Goal: Information Seeking & Learning: Learn about a topic

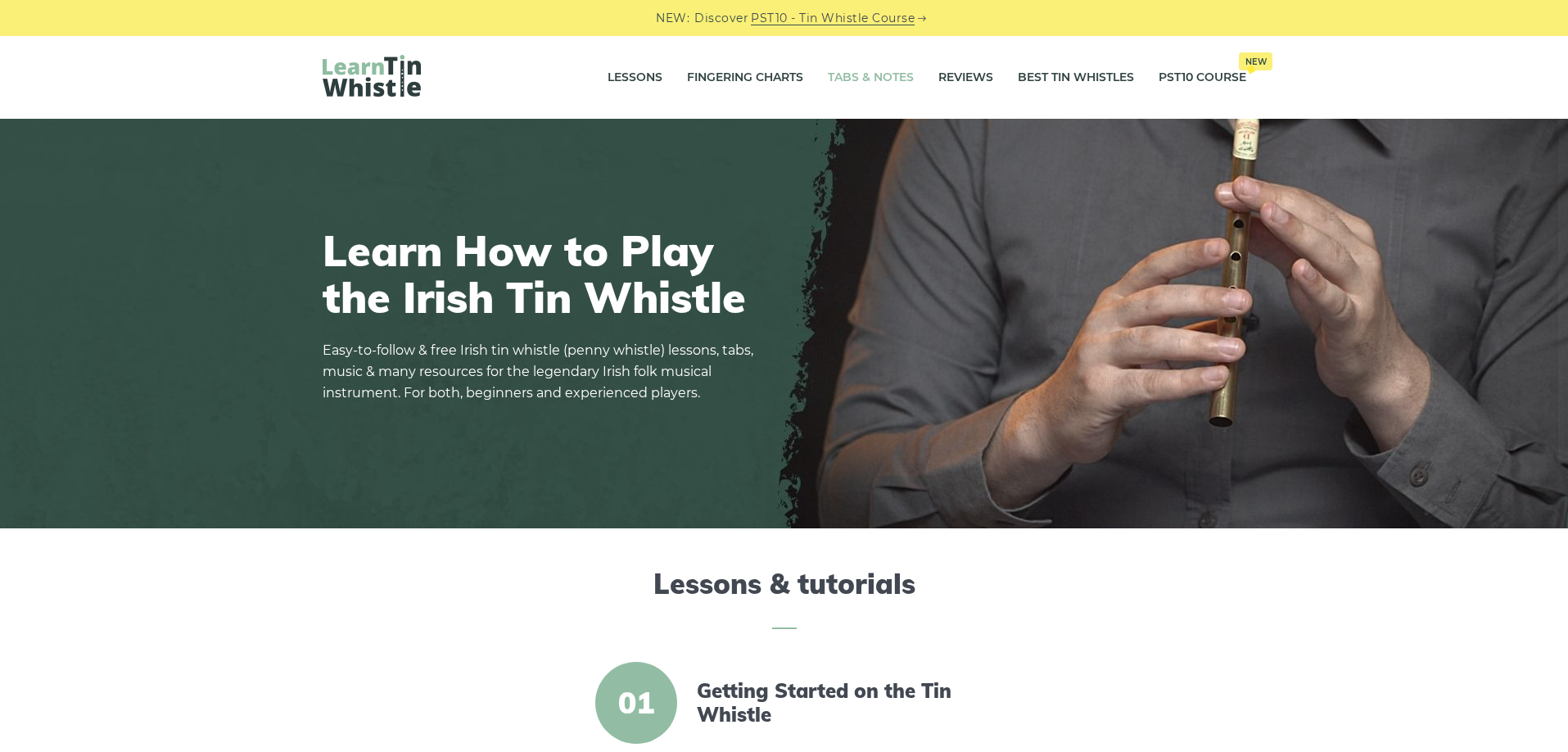
click at [853, 74] on link "Tabs & Notes" at bounding box center [871, 78] width 86 height 41
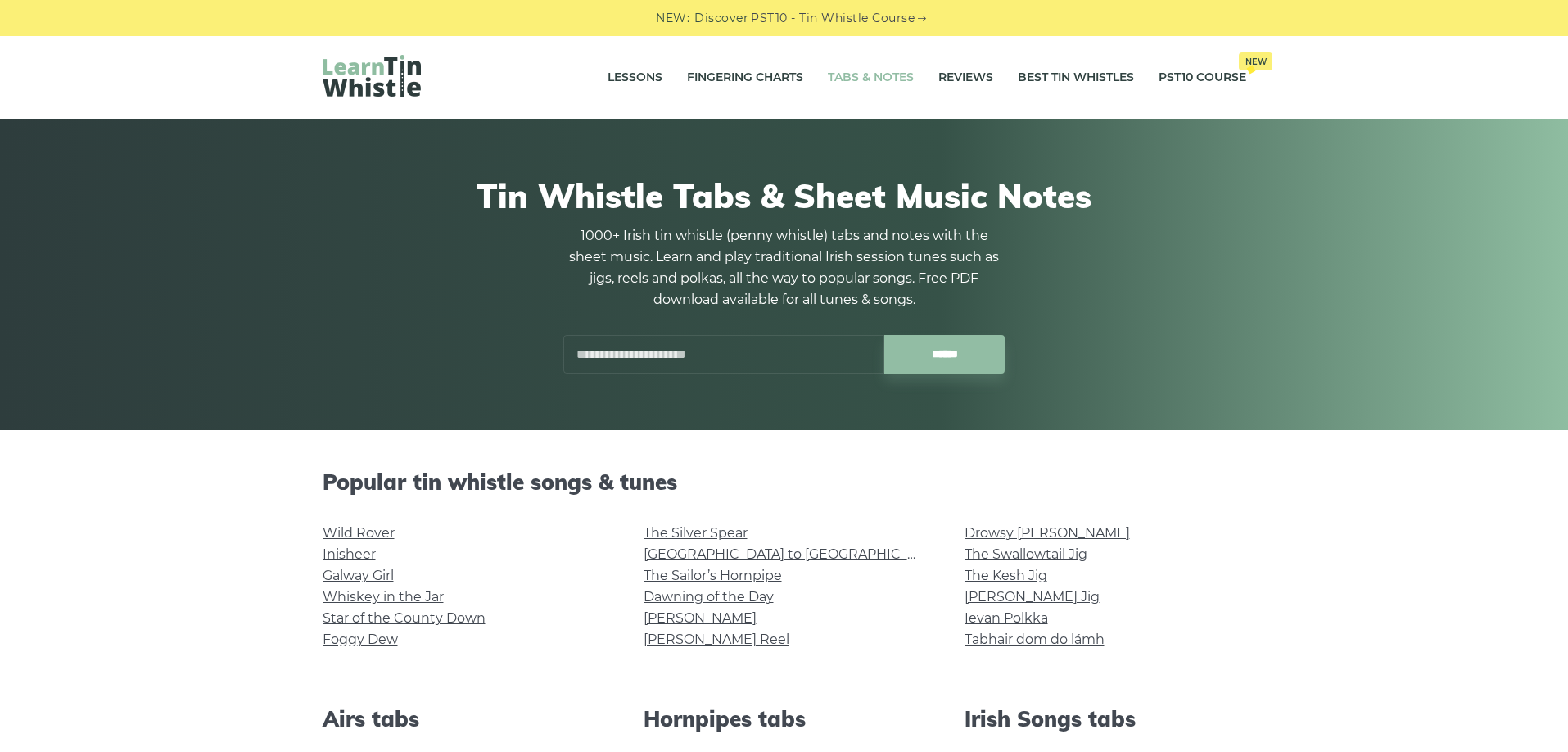
click at [743, 361] on input "text" at bounding box center [724, 354] width 321 height 39
type input "*********"
click at [885, 335] on input "******" at bounding box center [945, 354] width 121 height 39
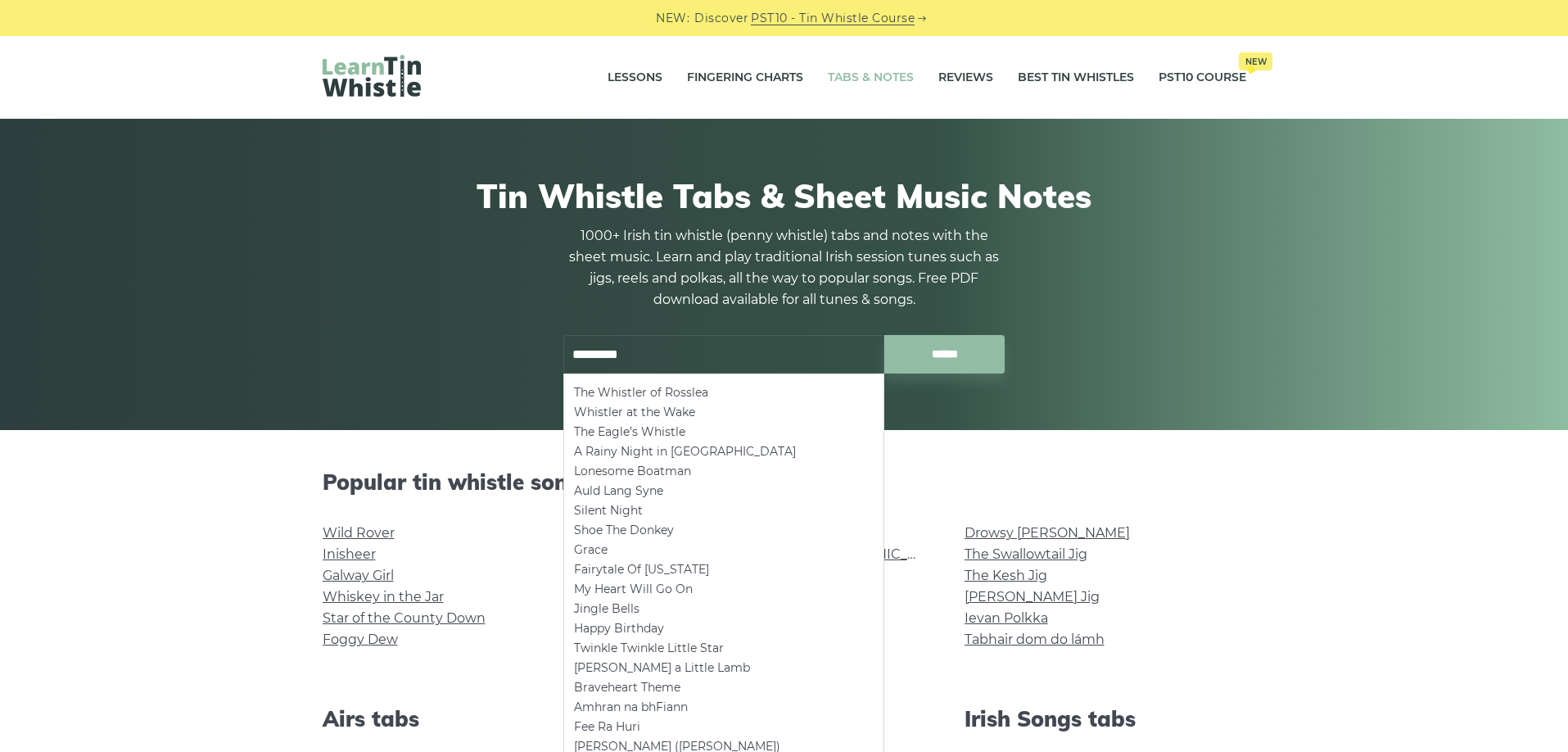
drag, startPoint x: 645, startPoint y: 355, endPoint x: 380, endPoint y: 325, distance: 266.7
click at [564, 335] on input "*********" at bounding box center [724, 354] width 321 height 39
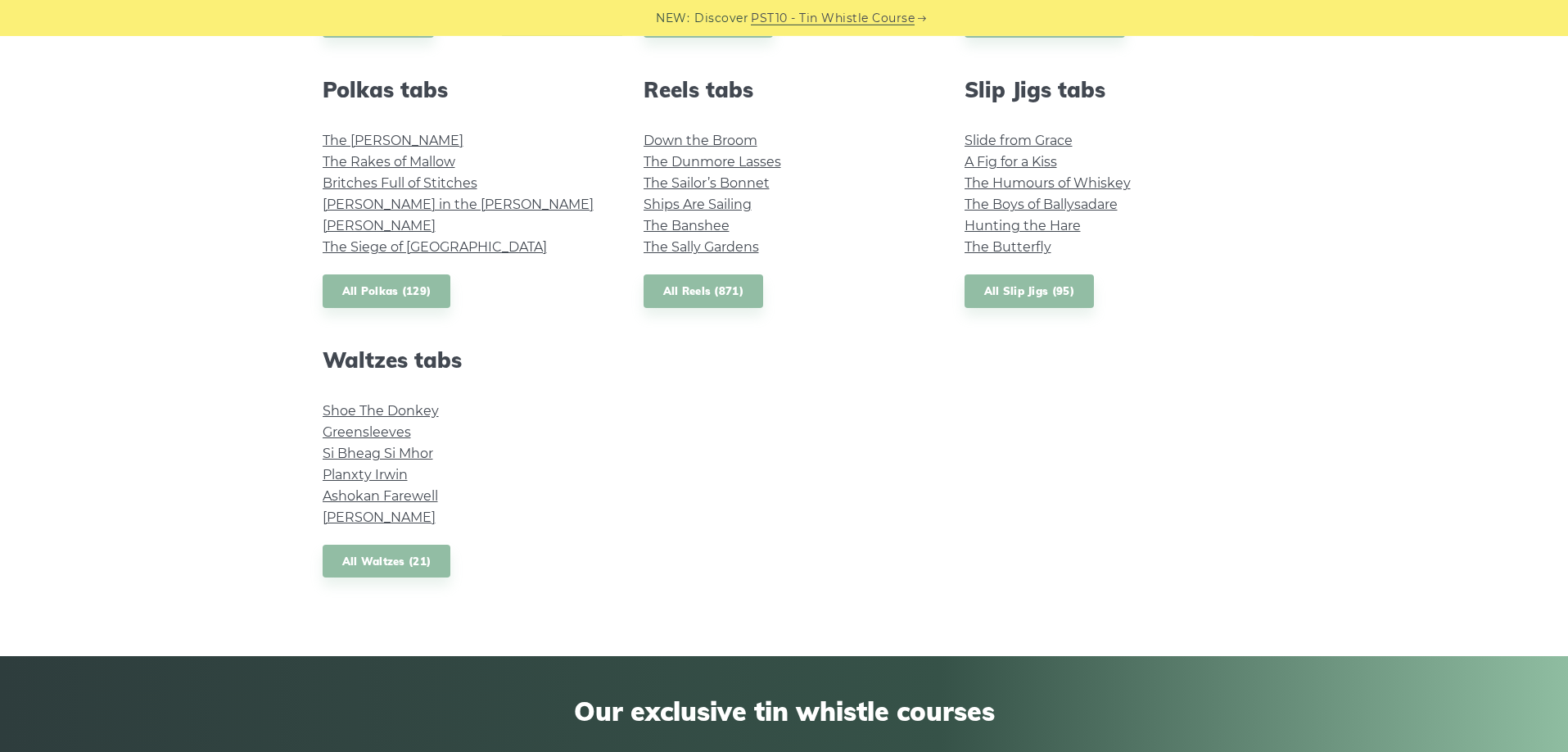
scroll to position [1169, 0]
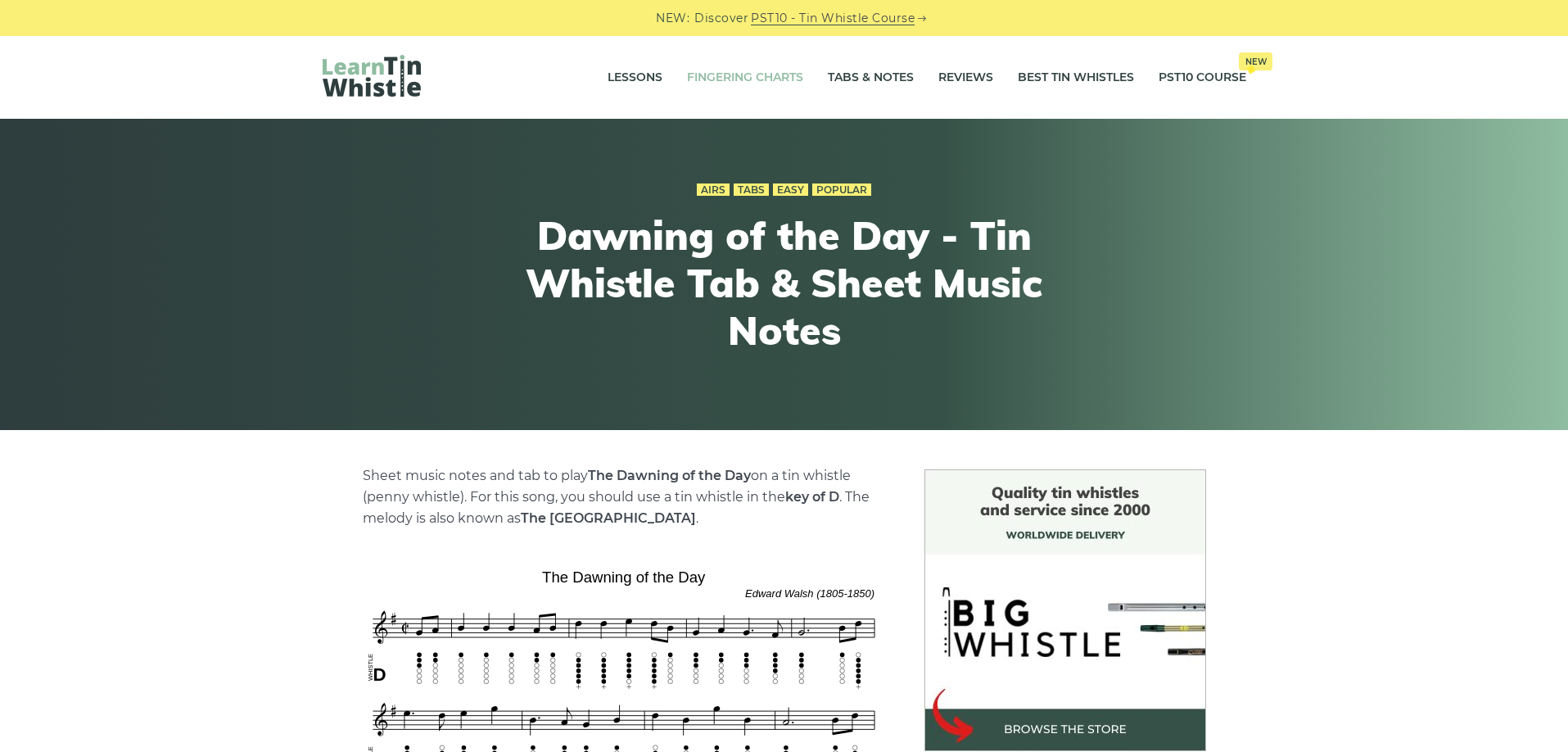
click at [718, 82] on link "Fingering Charts" at bounding box center [745, 78] width 116 height 41
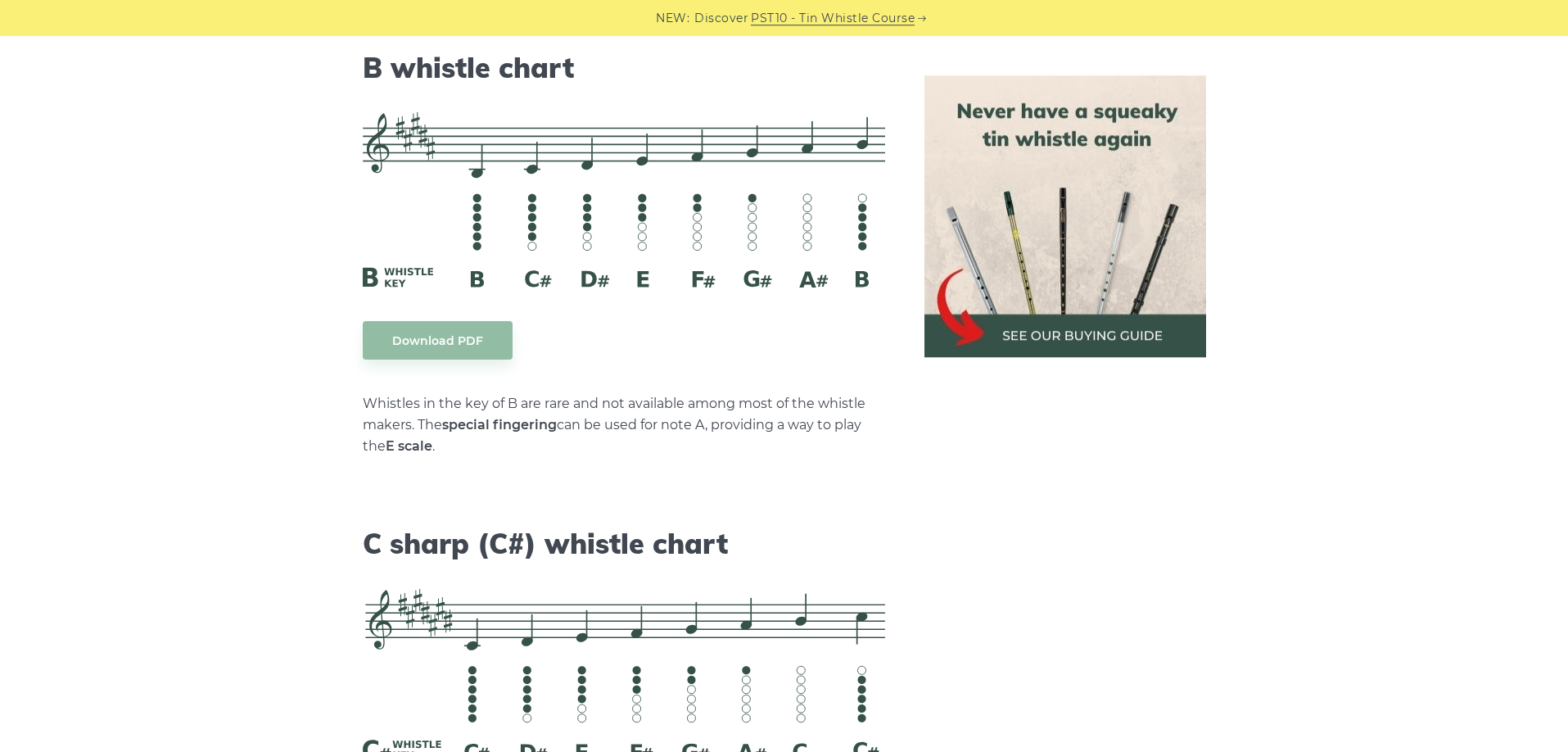
scroll to position [5512, 0]
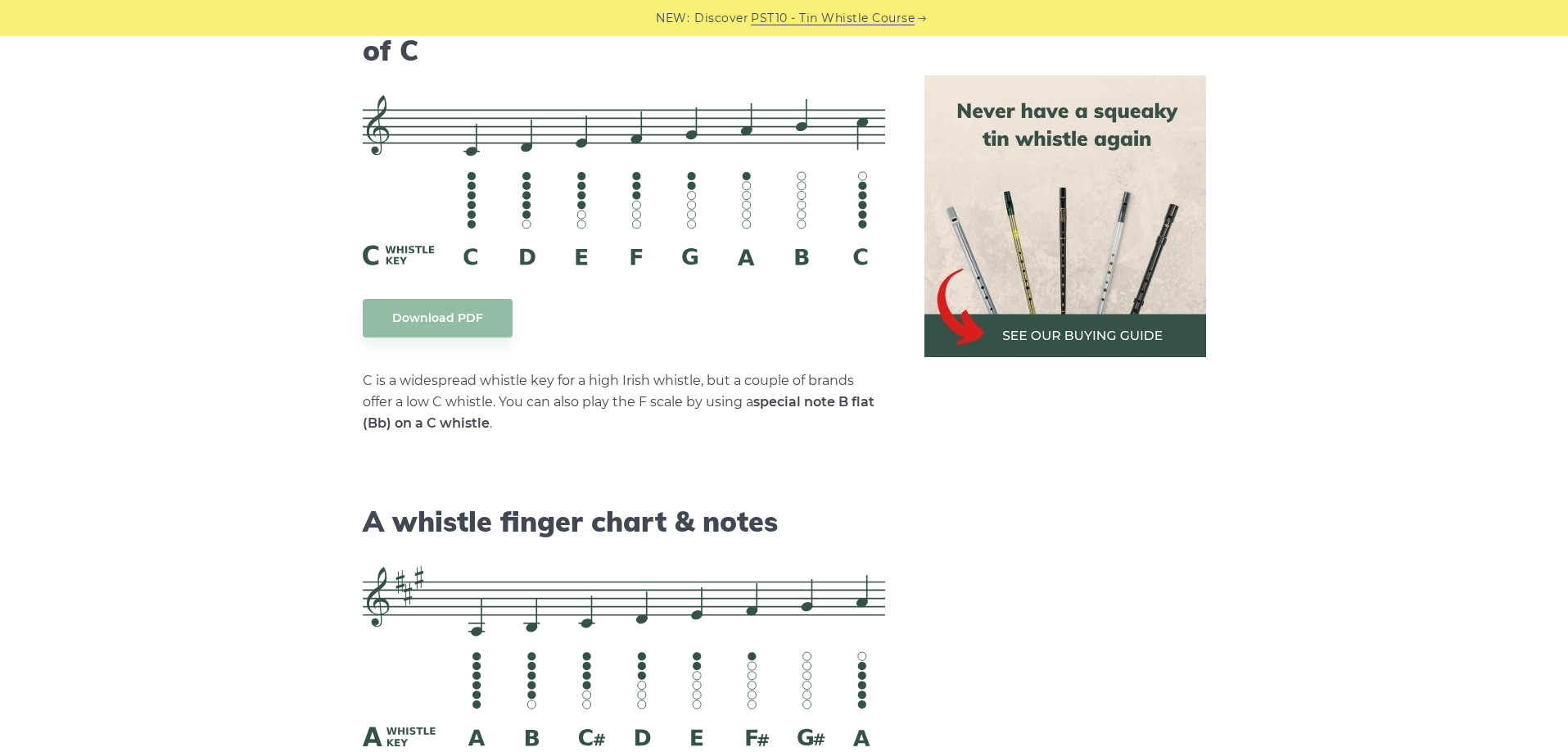
scroll to position [4161, 0]
click at [479, 318] on link "Download PDF" at bounding box center [438, 318] width 150 height 39
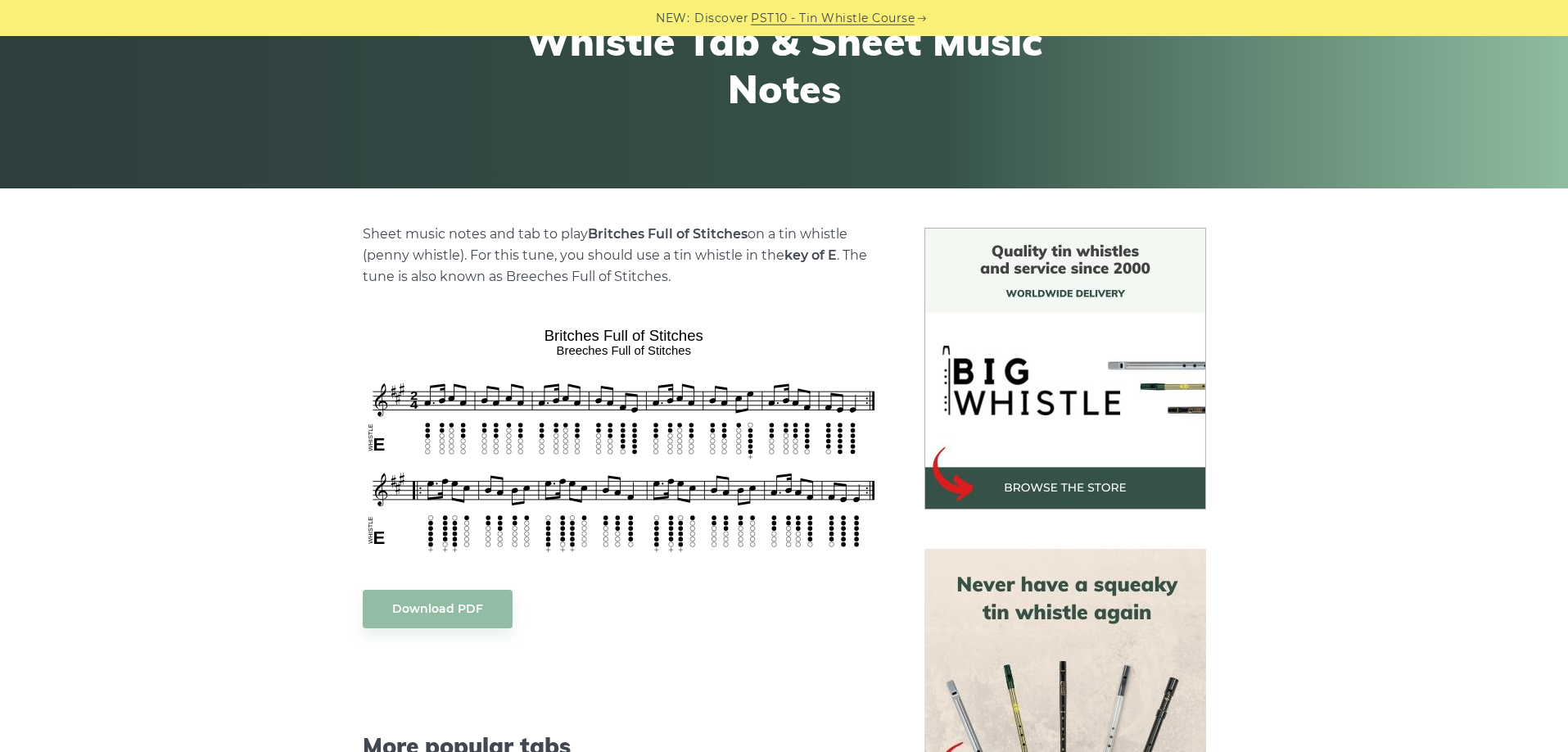
scroll to position [250, 0]
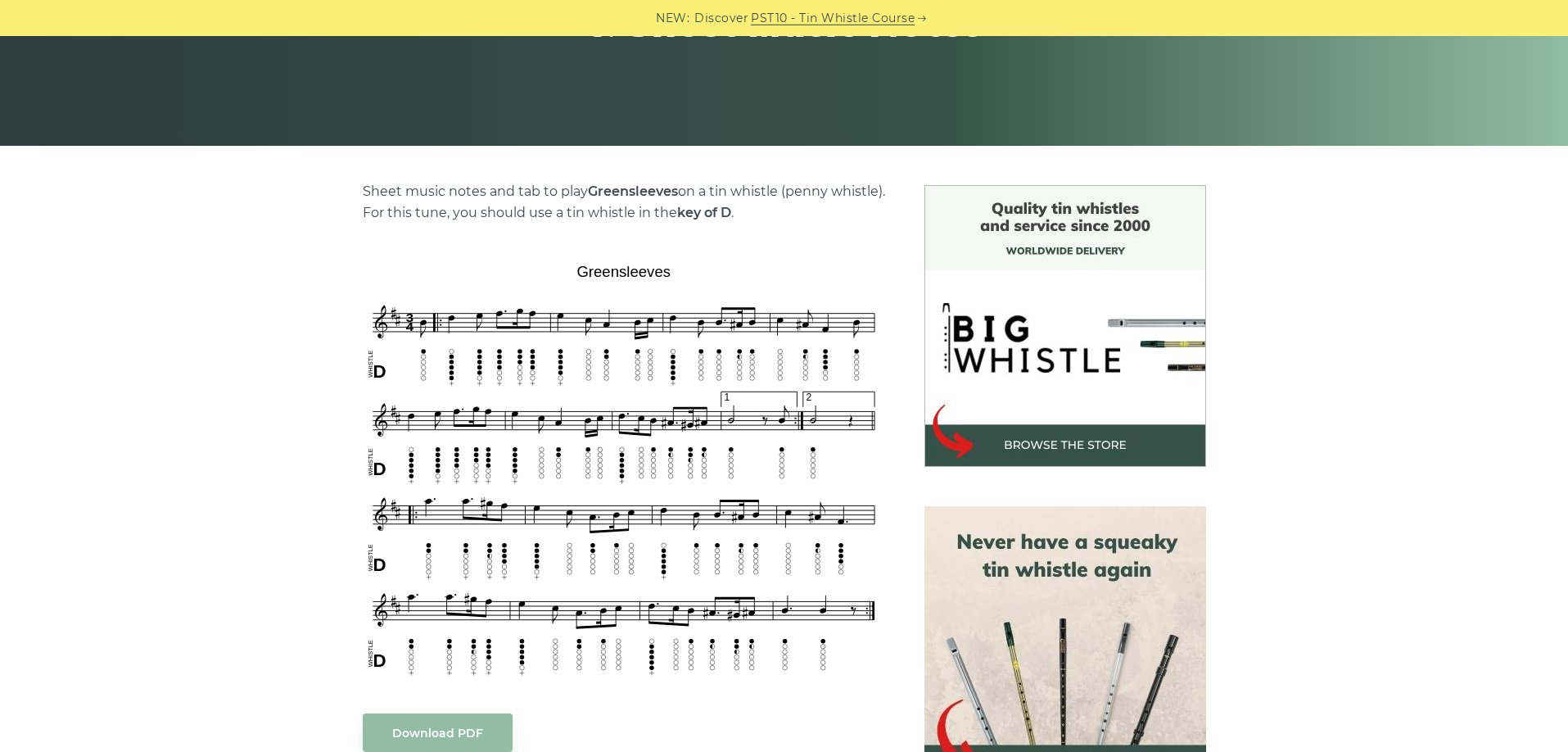
scroll to position [334, 0]
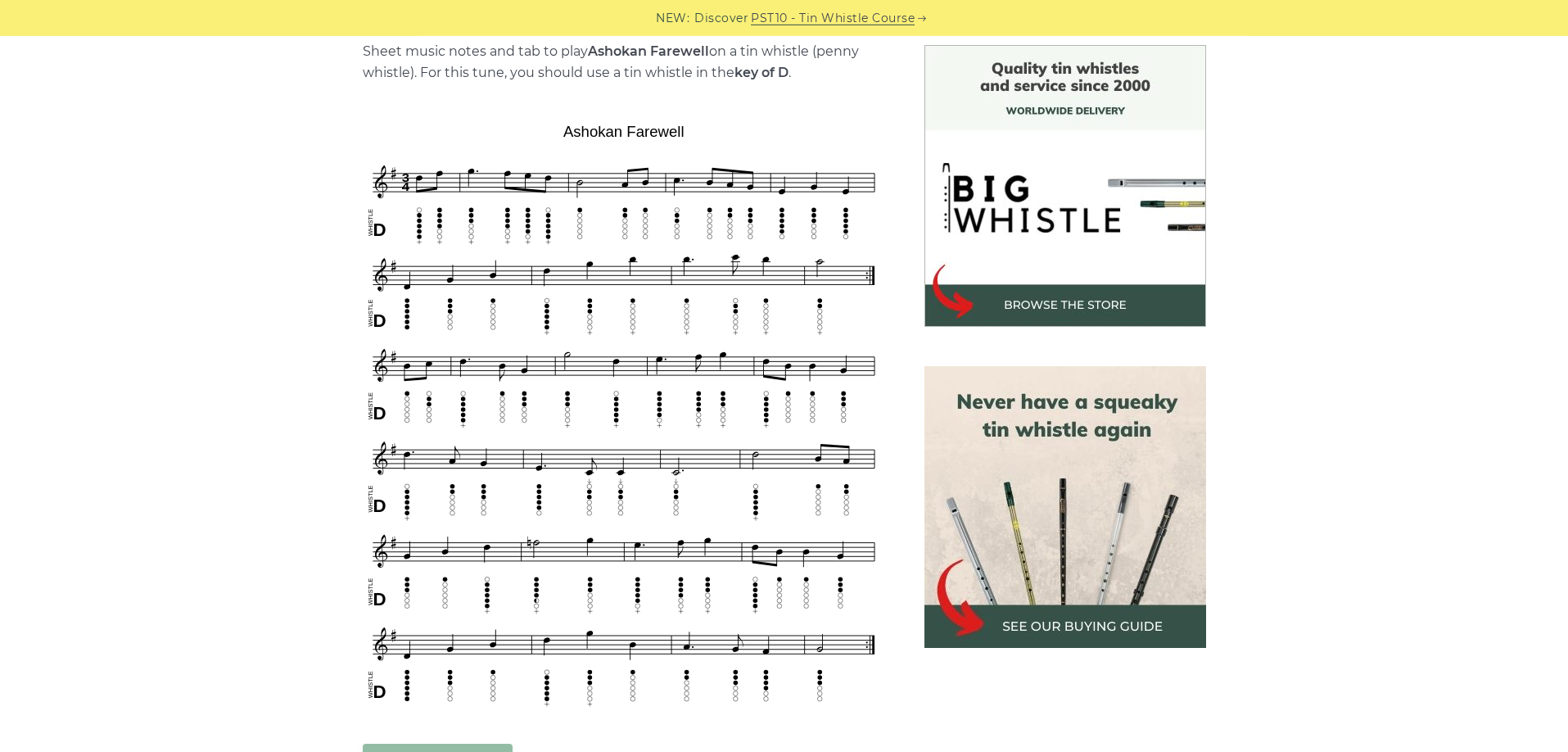
scroll to position [417, 0]
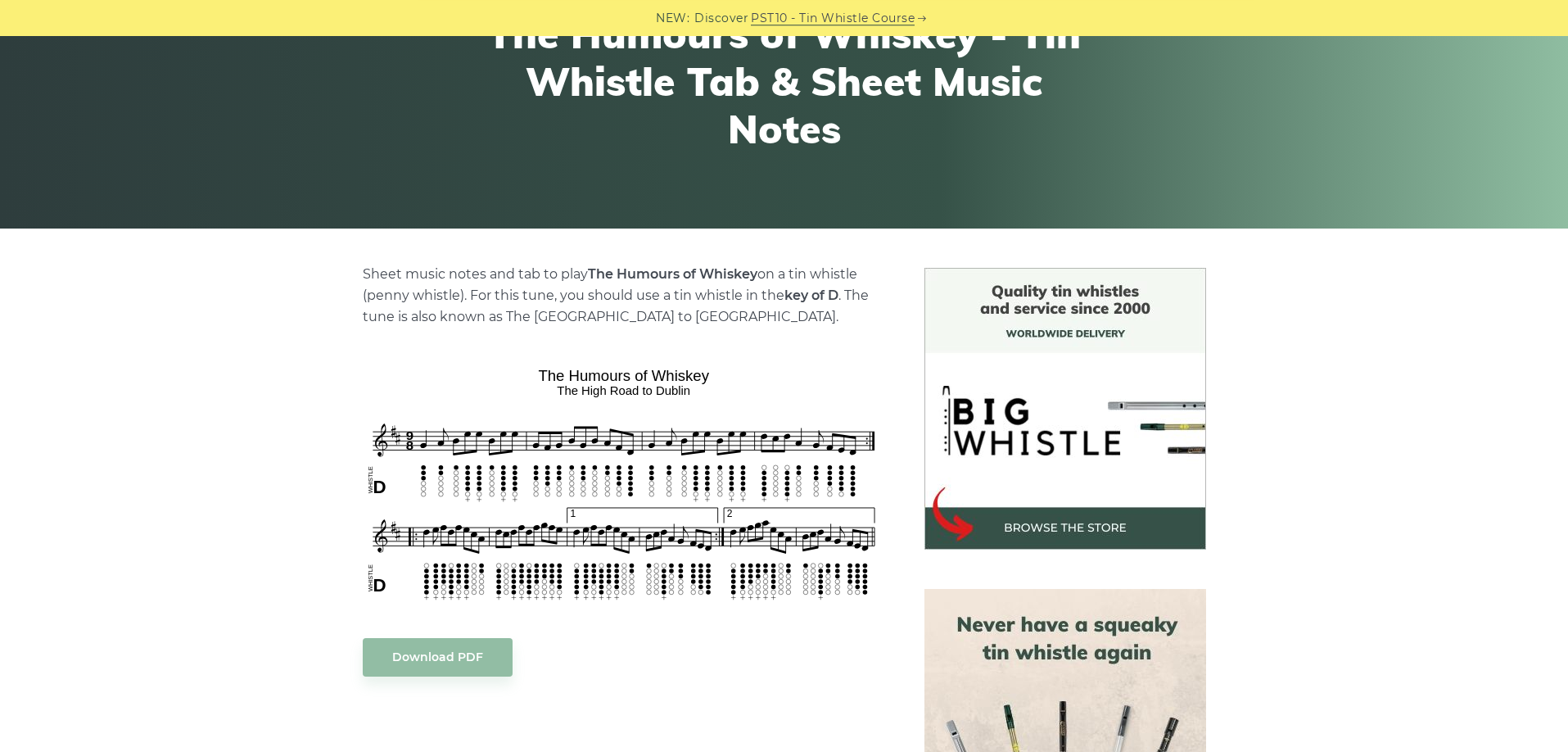
scroll to position [167, 0]
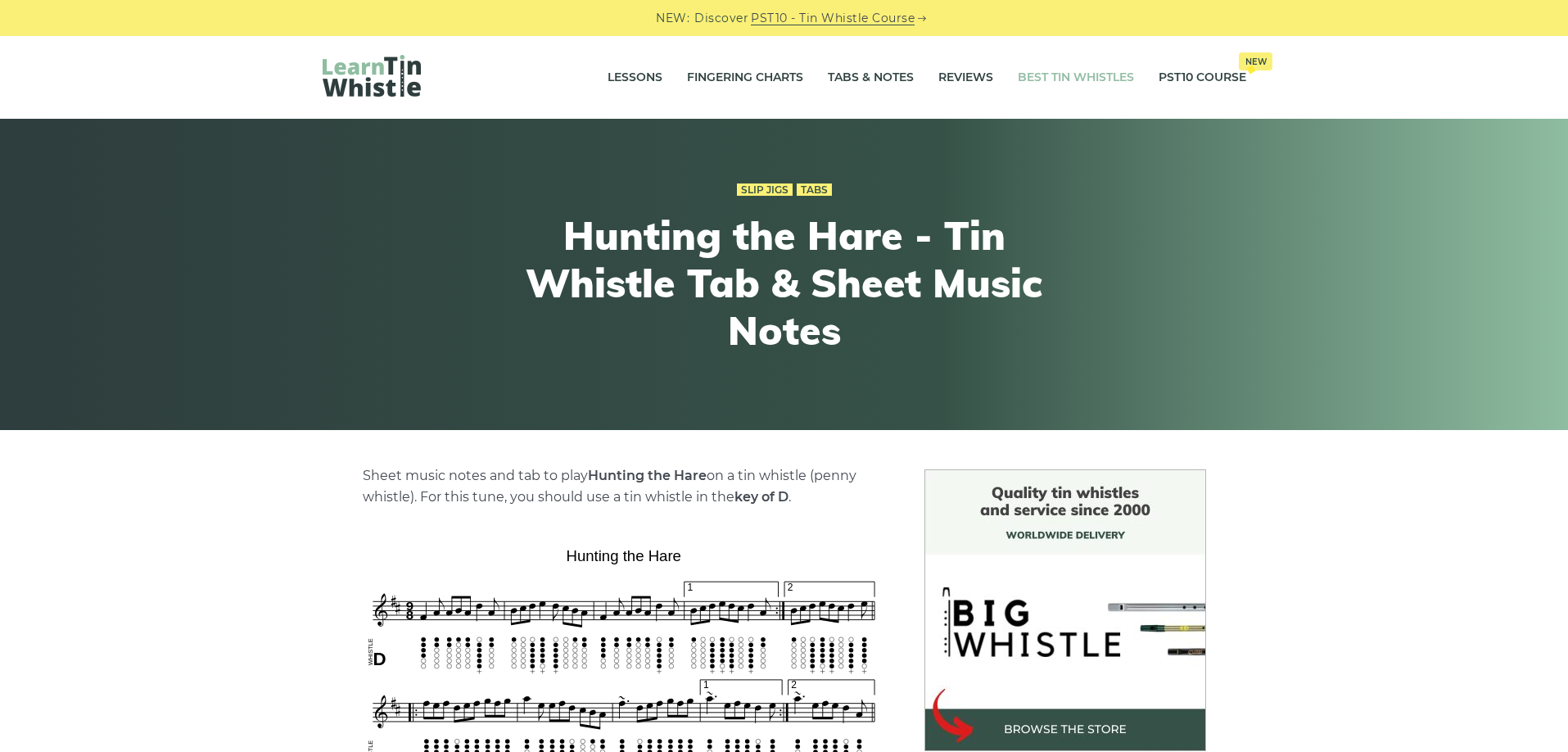
click at [1056, 78] on link "Best Tin Whistles" at bounding box center [1076, 78] width 116 height 41
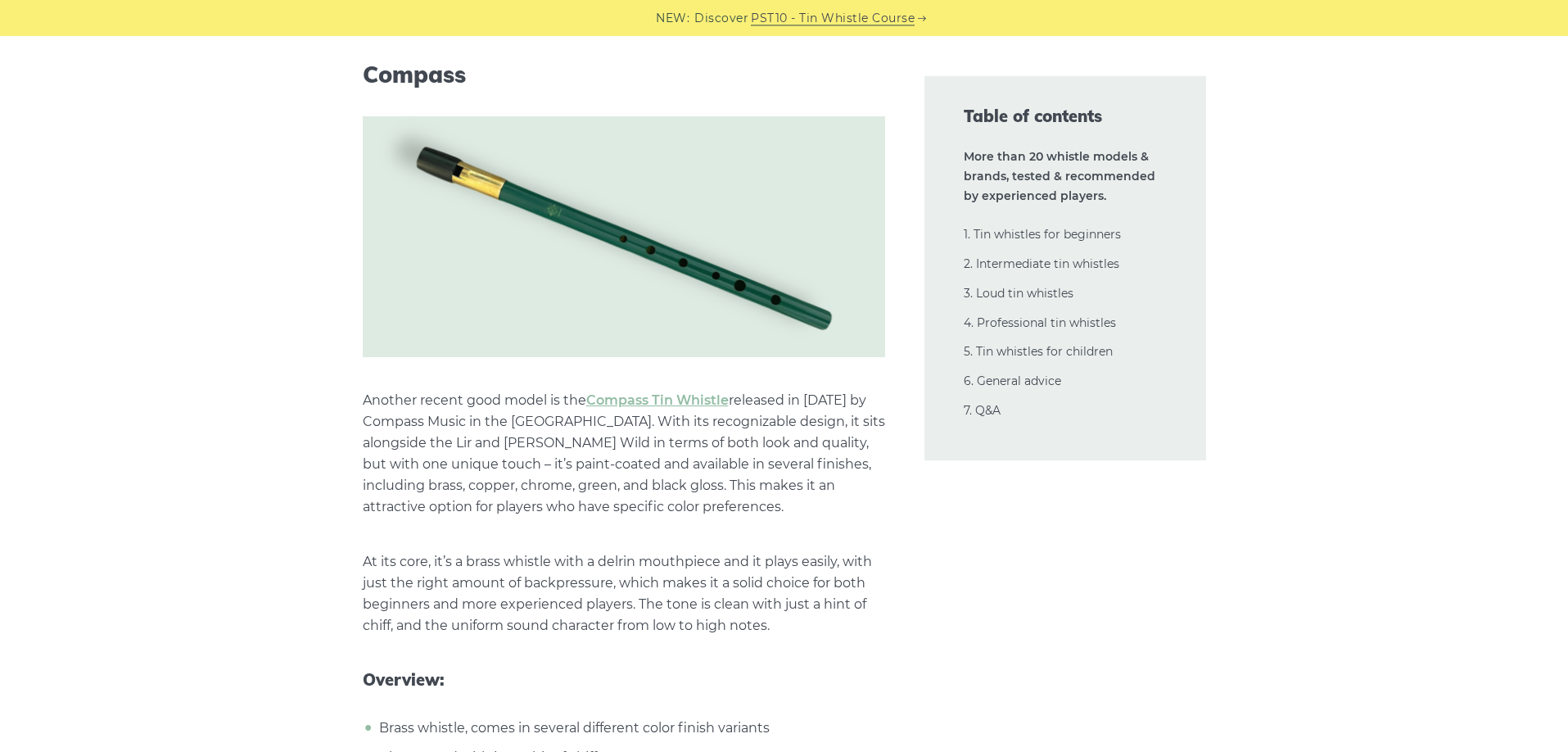
scroll to position [14114, 0]
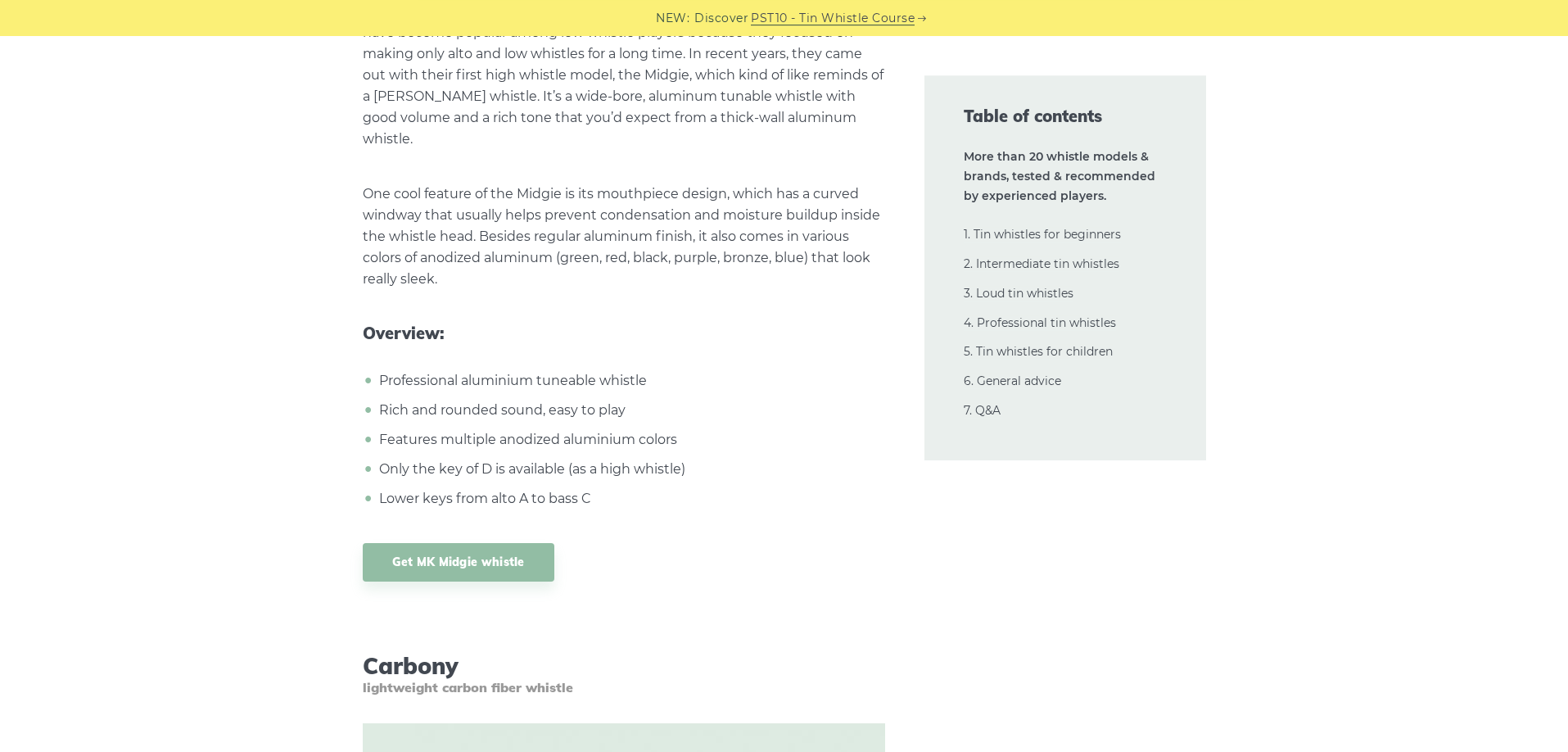
scroll to position [27560, 0]
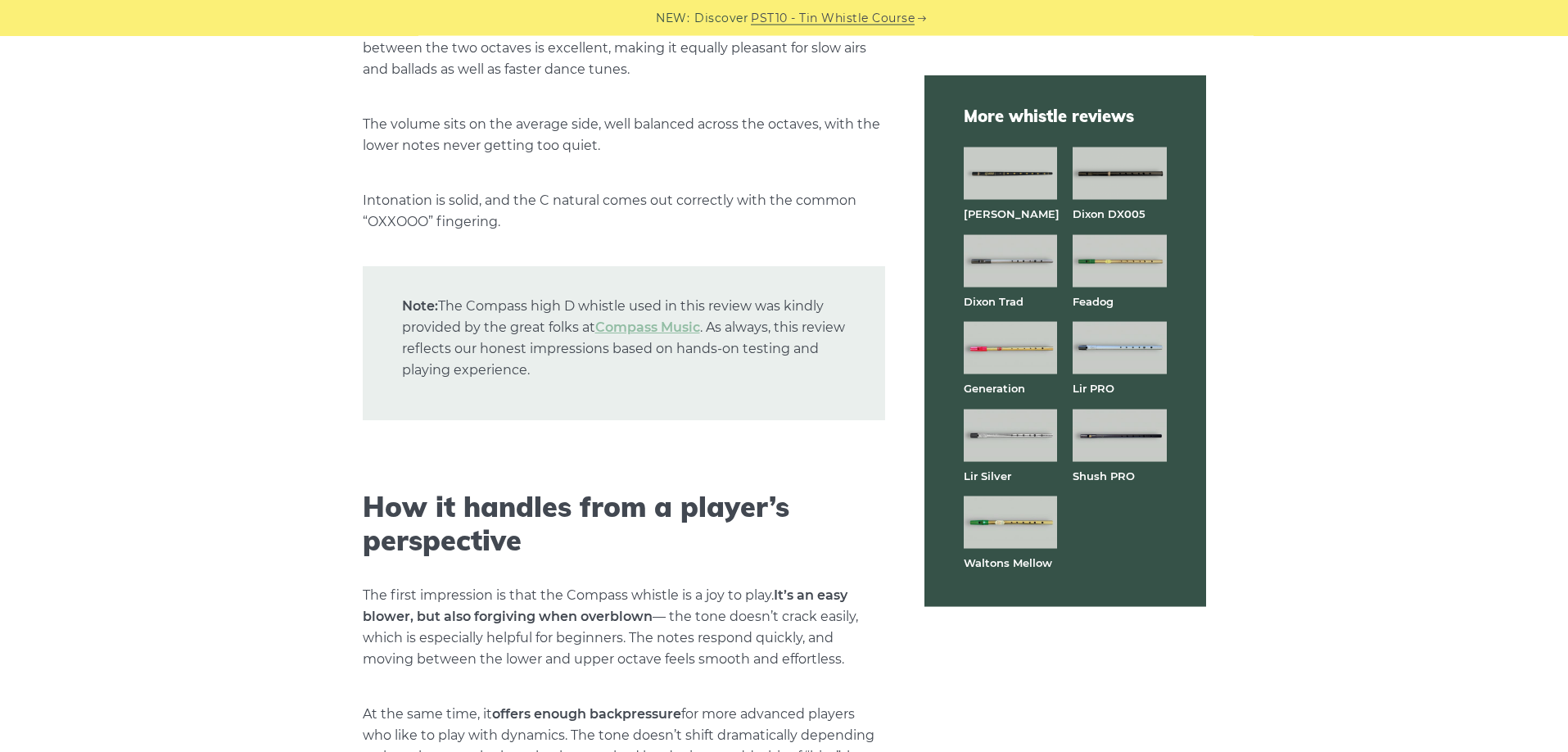
scroll to position [3508, 0]
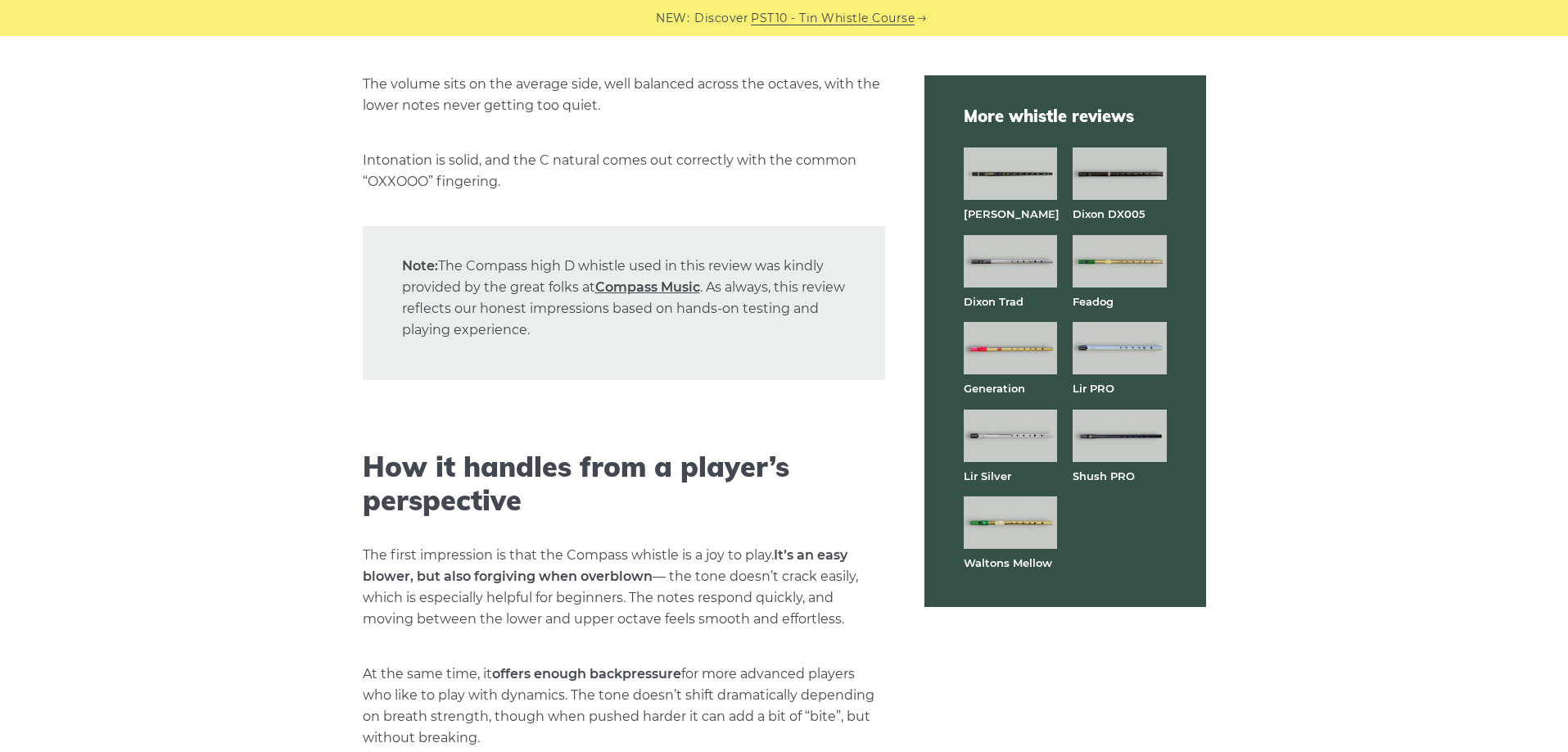
click at [652, 279] on link "Compass Music" at bounding box center [647, 287] width 105 height 16
